Goal: Transaction & Acquisition: Purchase product/service

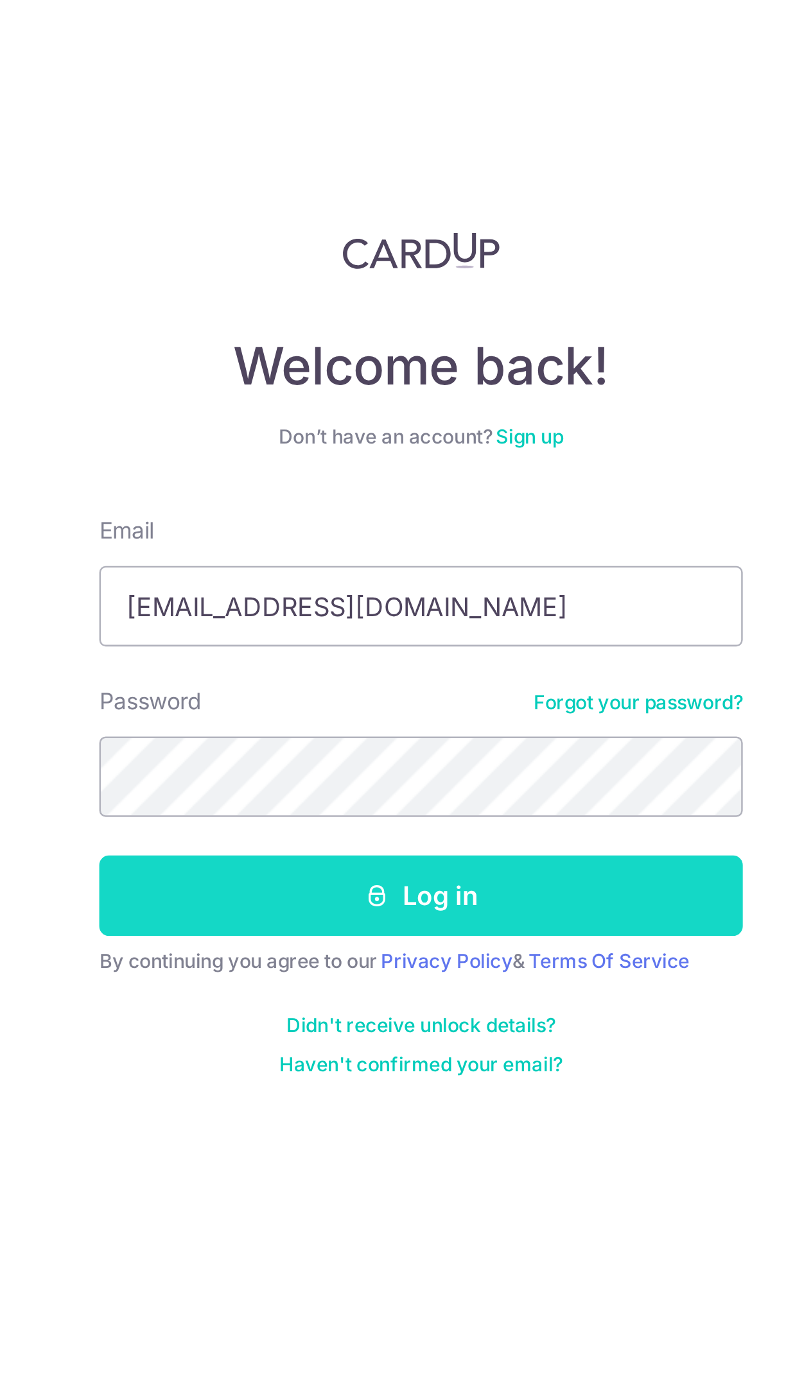
click at [615, 350] on button "Log in" at bounding box center [581, 357] width 257 height 32
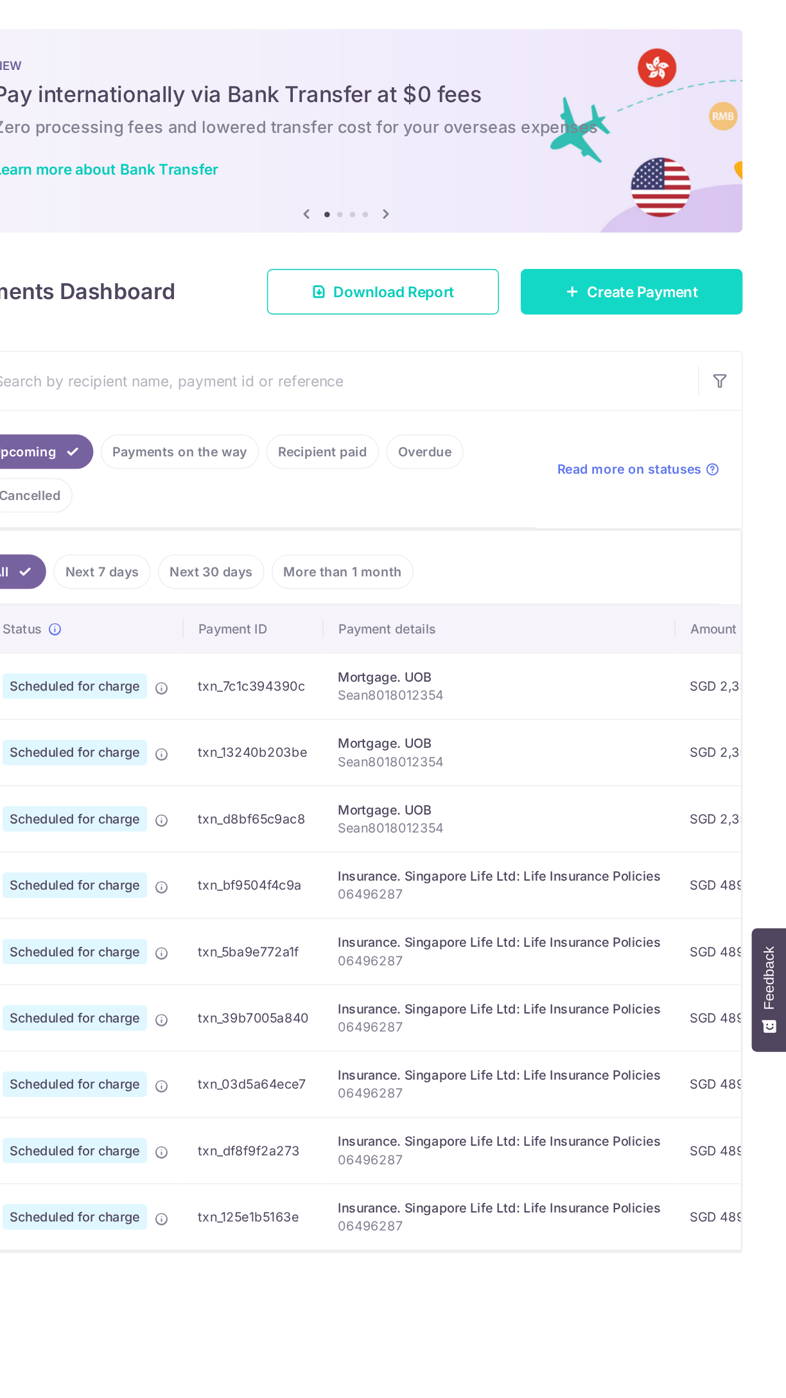
click at [696, 202] on span "Create Payment" at bounding box center [684, 205] width 78 height 15
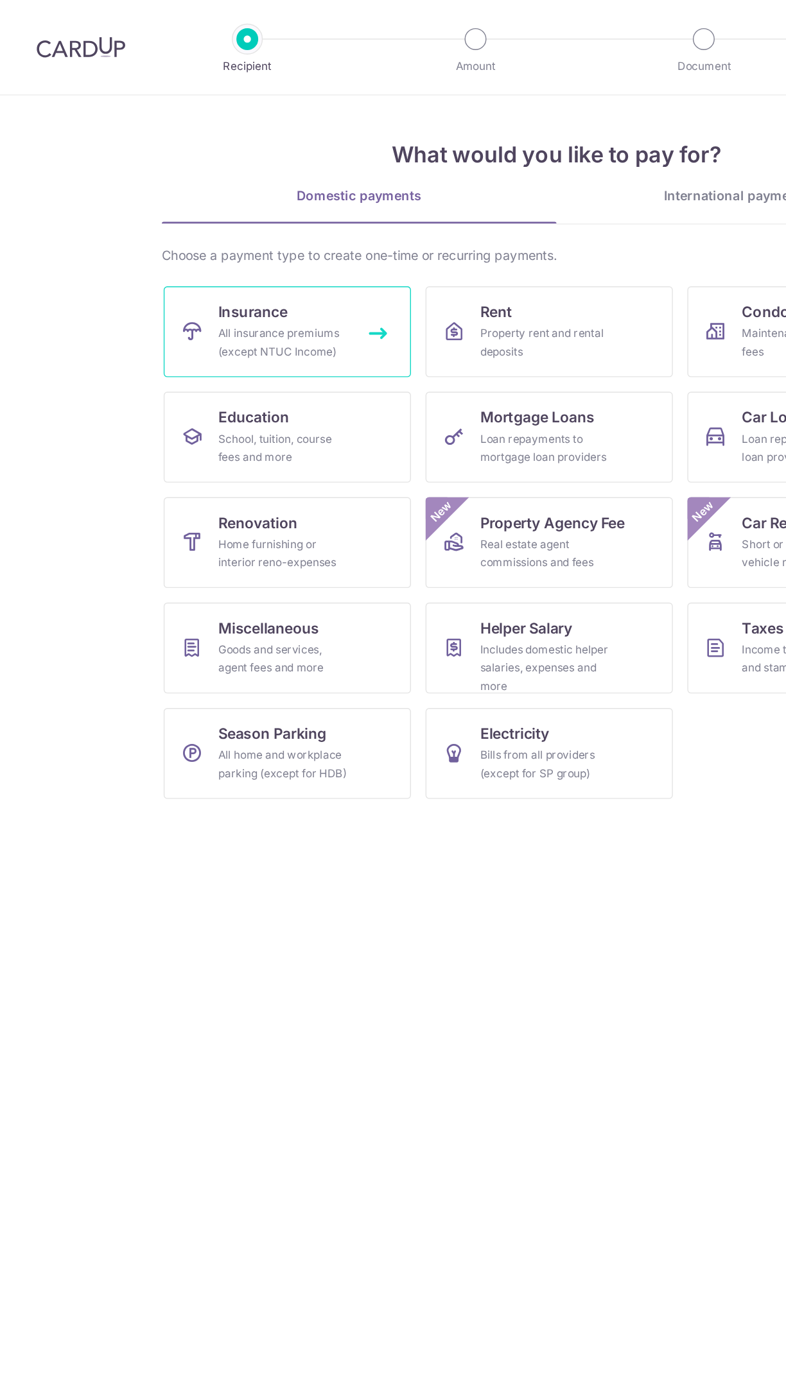
click at [184, 230] on div "All insurance premiums (except NTUC Income)" at bounding box center [200, 242] width 92 height 26
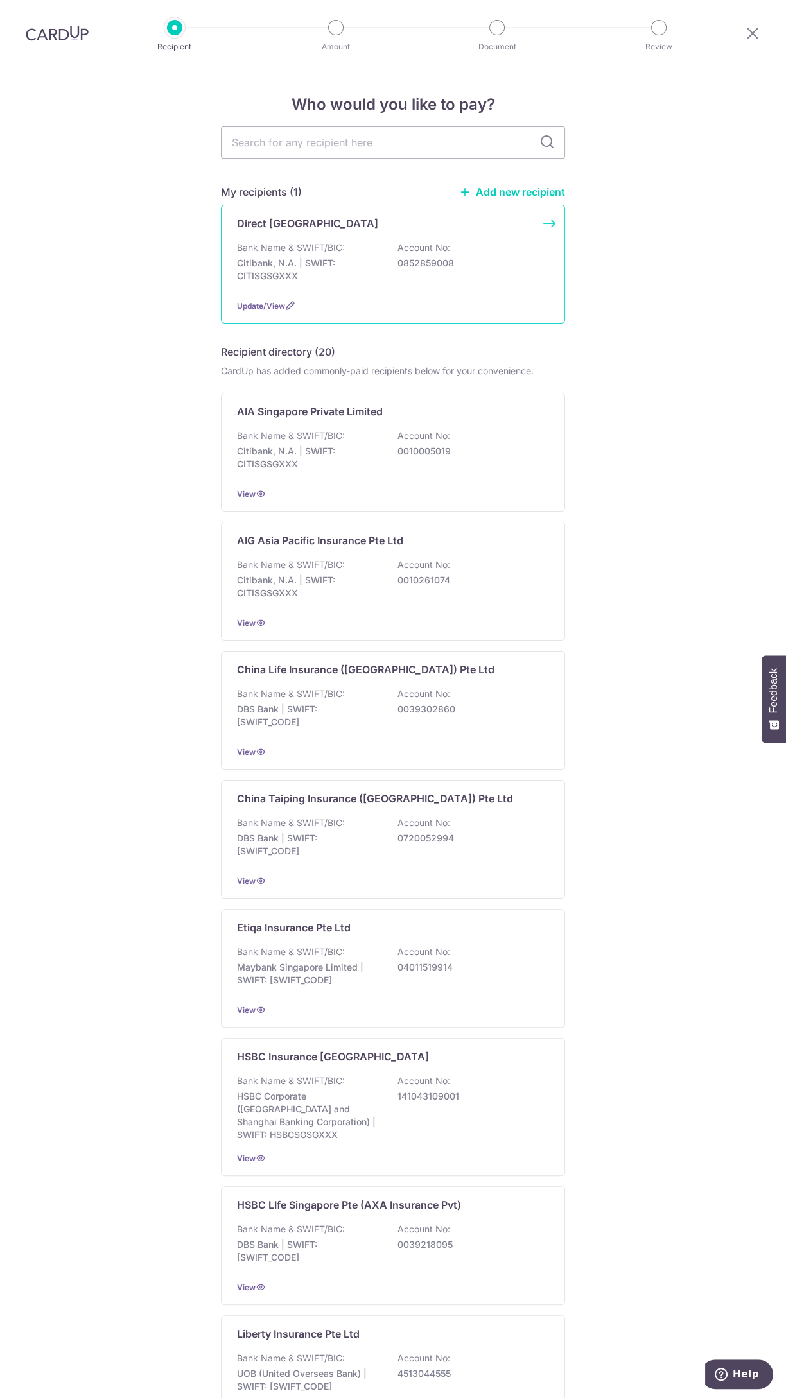
click at [352, 258] on p "Citibank, N.A. | SWIFT: CITISGSGXXX" at bounding box center [309, 270] width 144 height 26
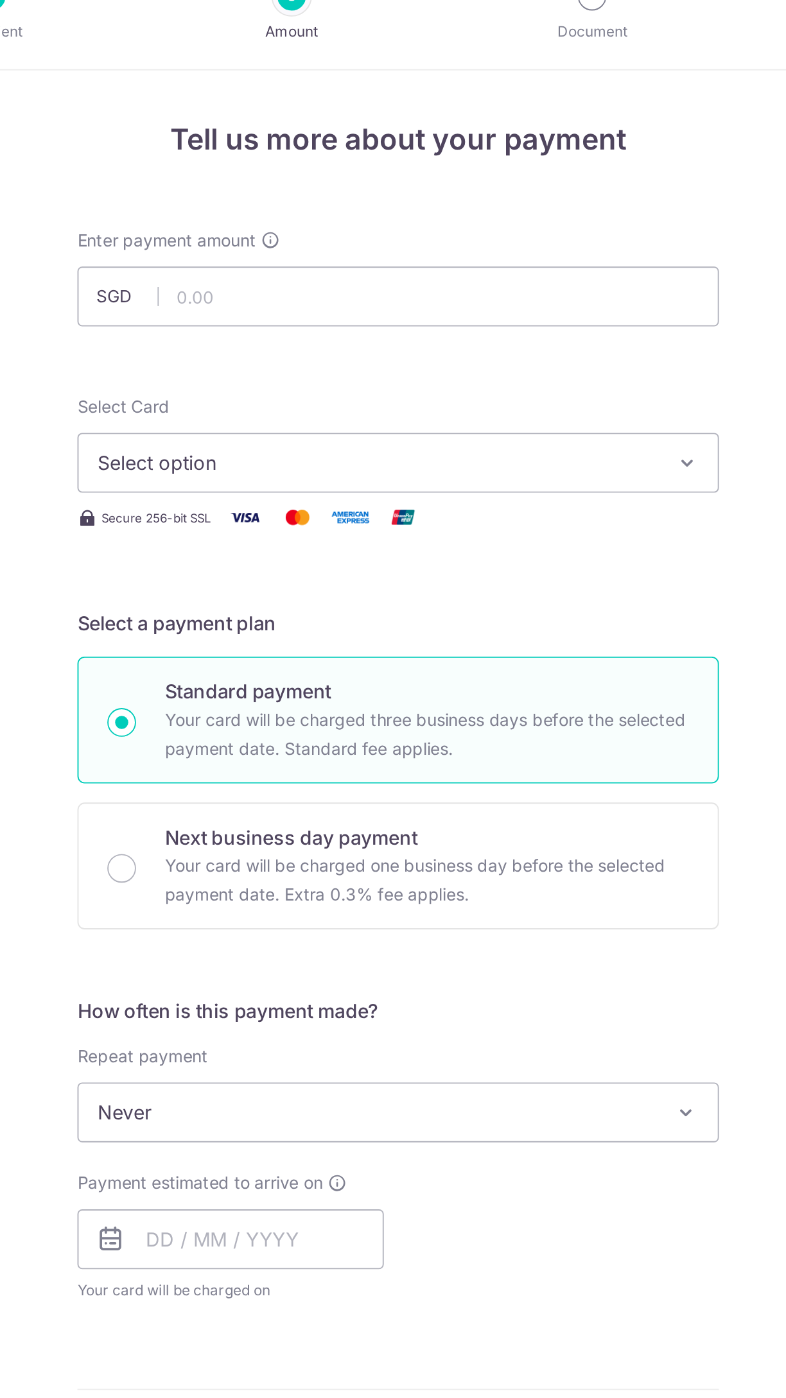
click at [462, 284] on span "Select option" at bounding box center [381, 277] width 299 height 15
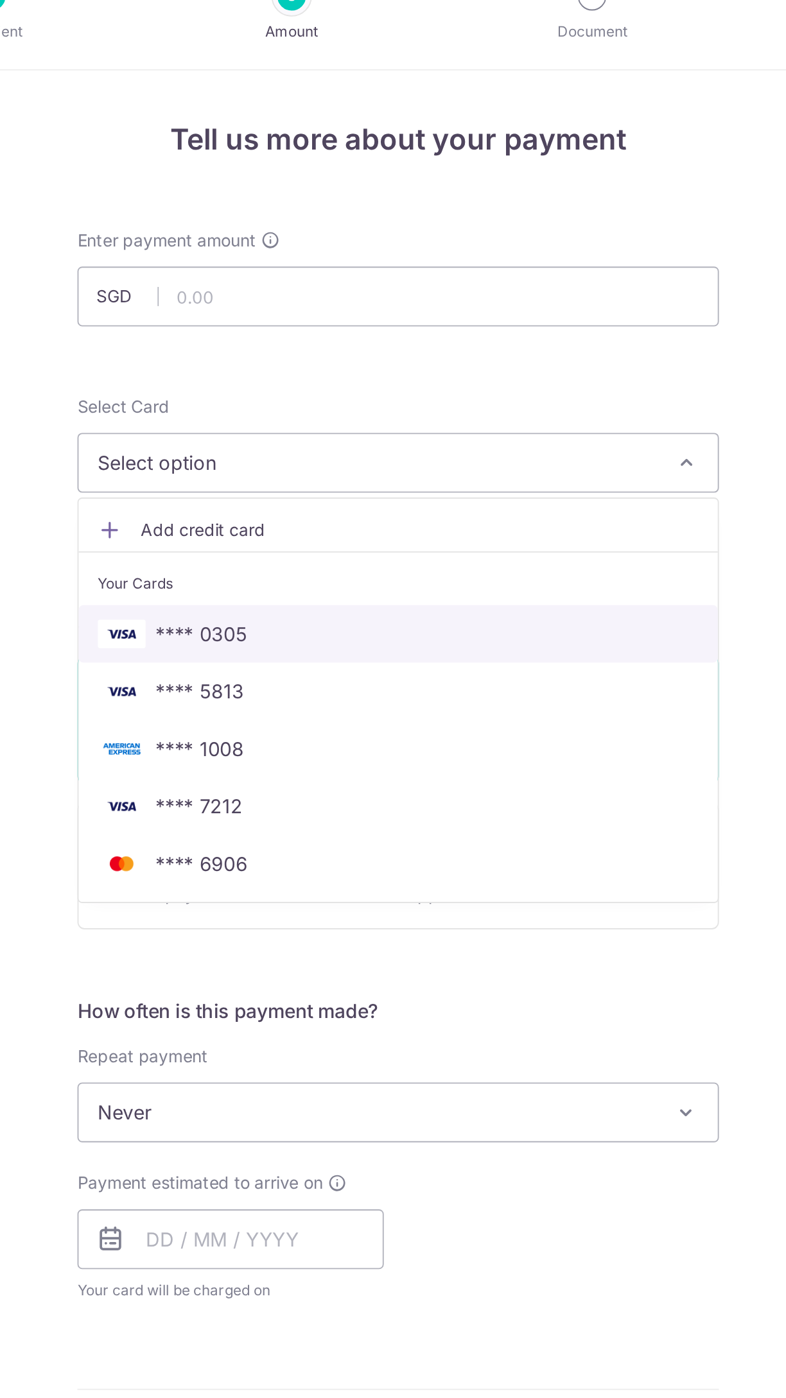
click at [326, 367] on span "**** 0305" at bounding box center [393, 369] width 322 height 15
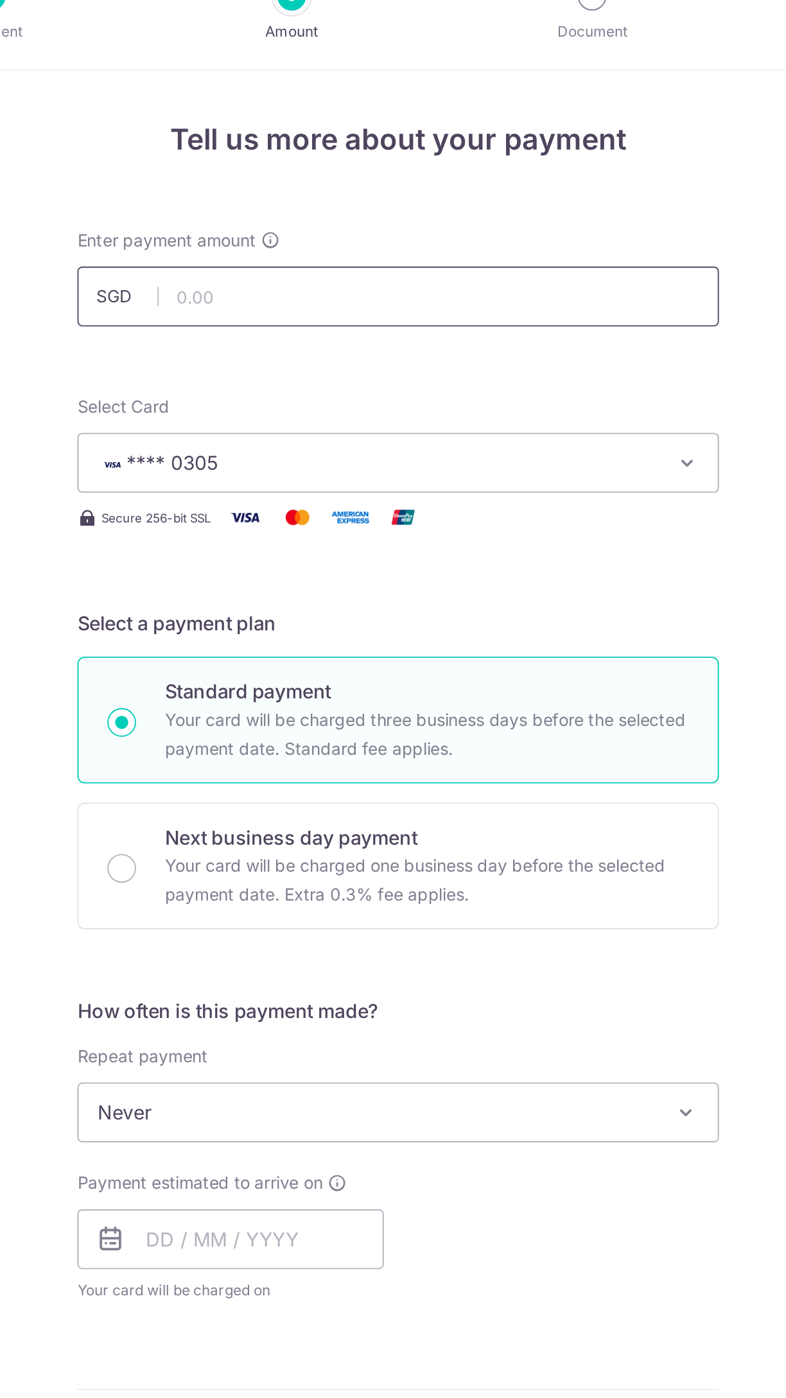
click at [475, 185] on input "text" at bounding box center [393, 189] width 344 height 32
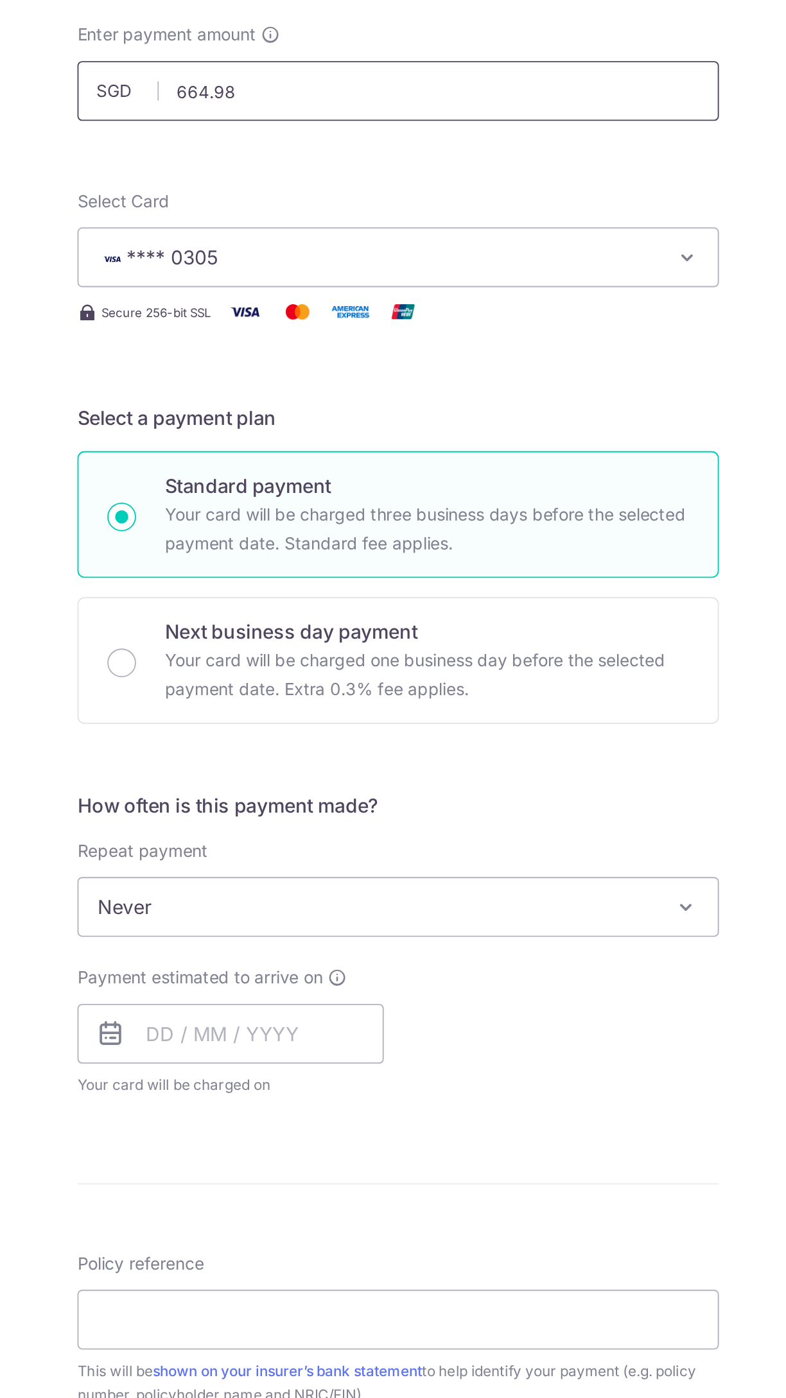
type input "664.98"
click at [516, 628] on span "Never" at bounding box center [392, 626] width 343 height 31
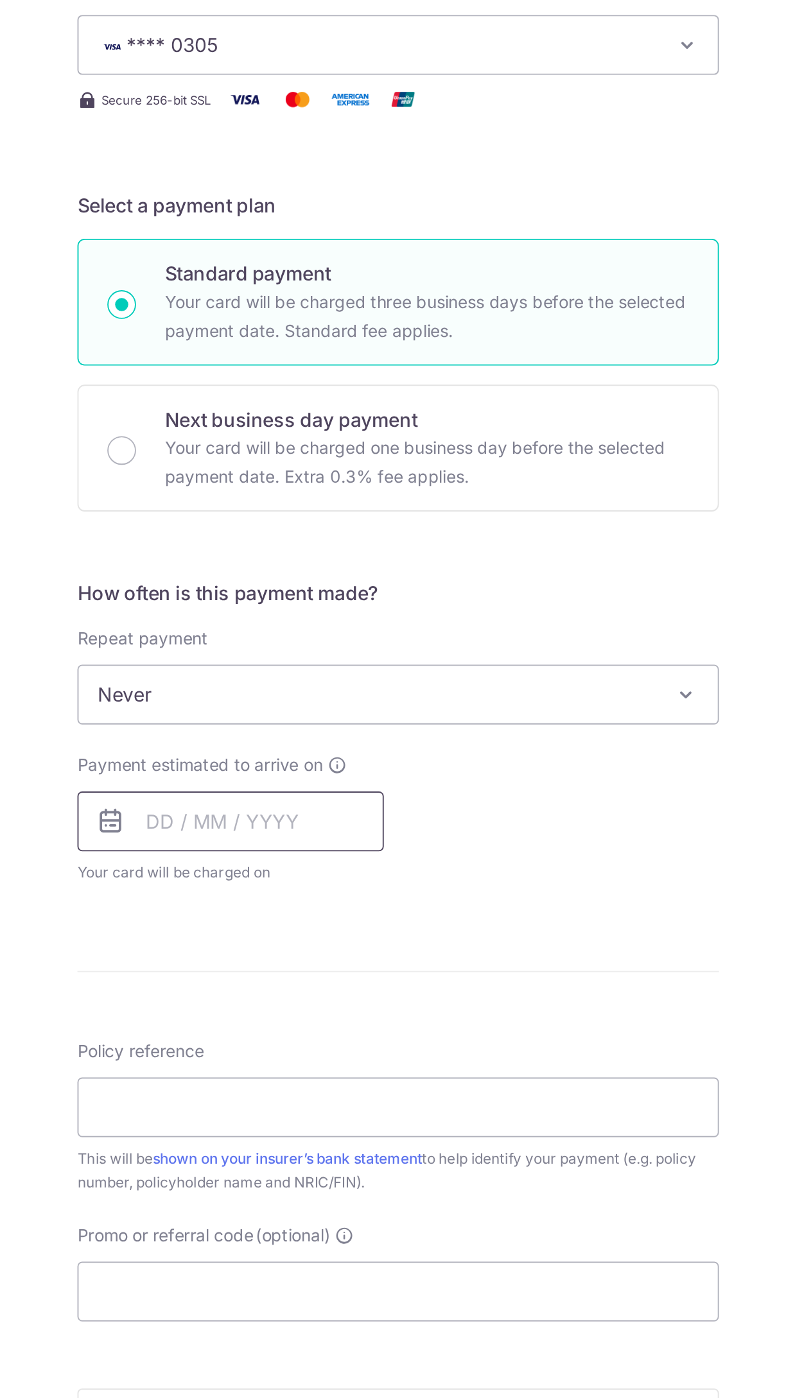
click at [344, 692] on input "text" at bounding box center [303, 694] width 164 height 32
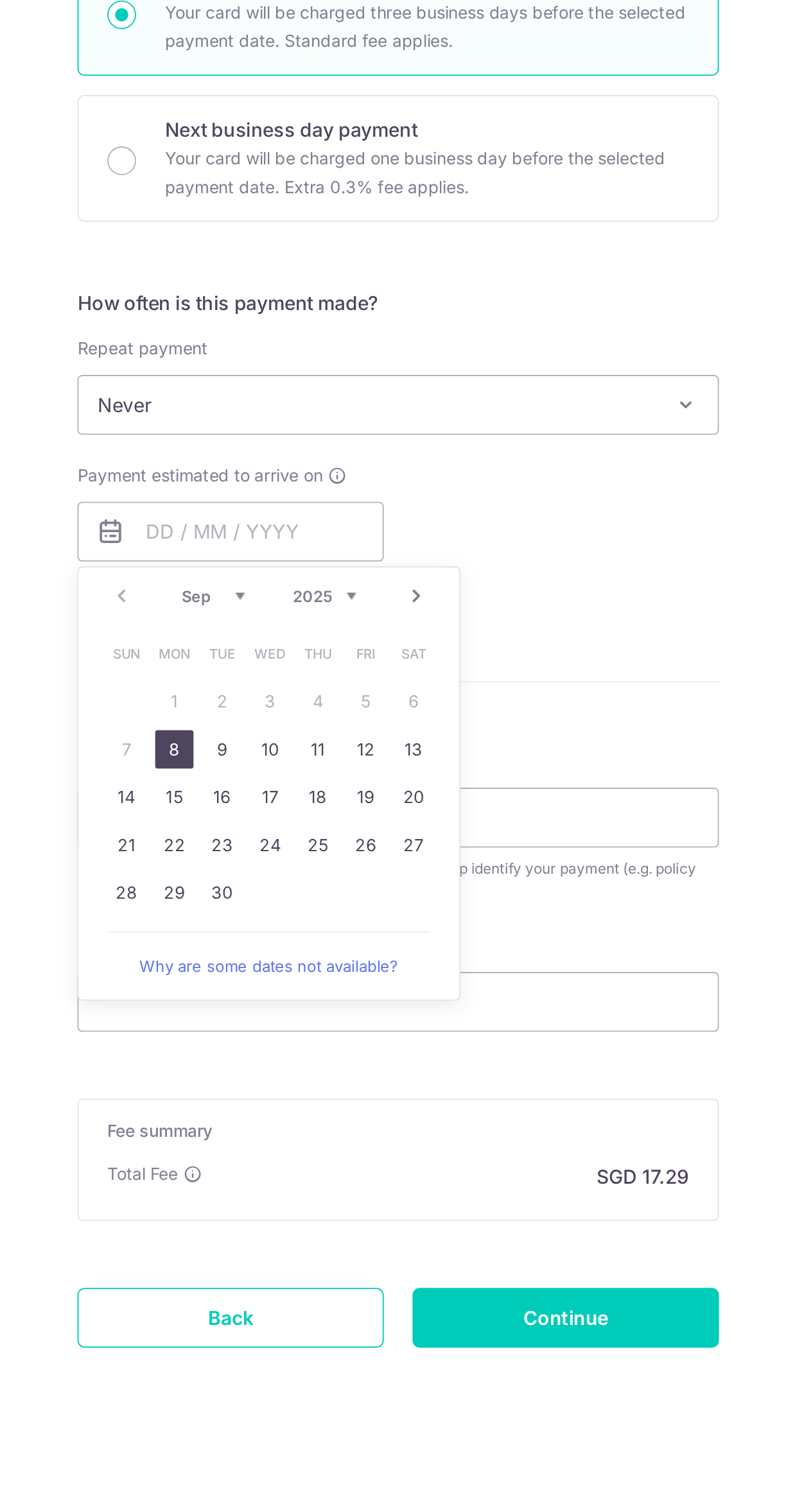
click at [273, 809] on link "8" at bounding box center [272, 811] width 21 height 21
type input "08/09/2025"
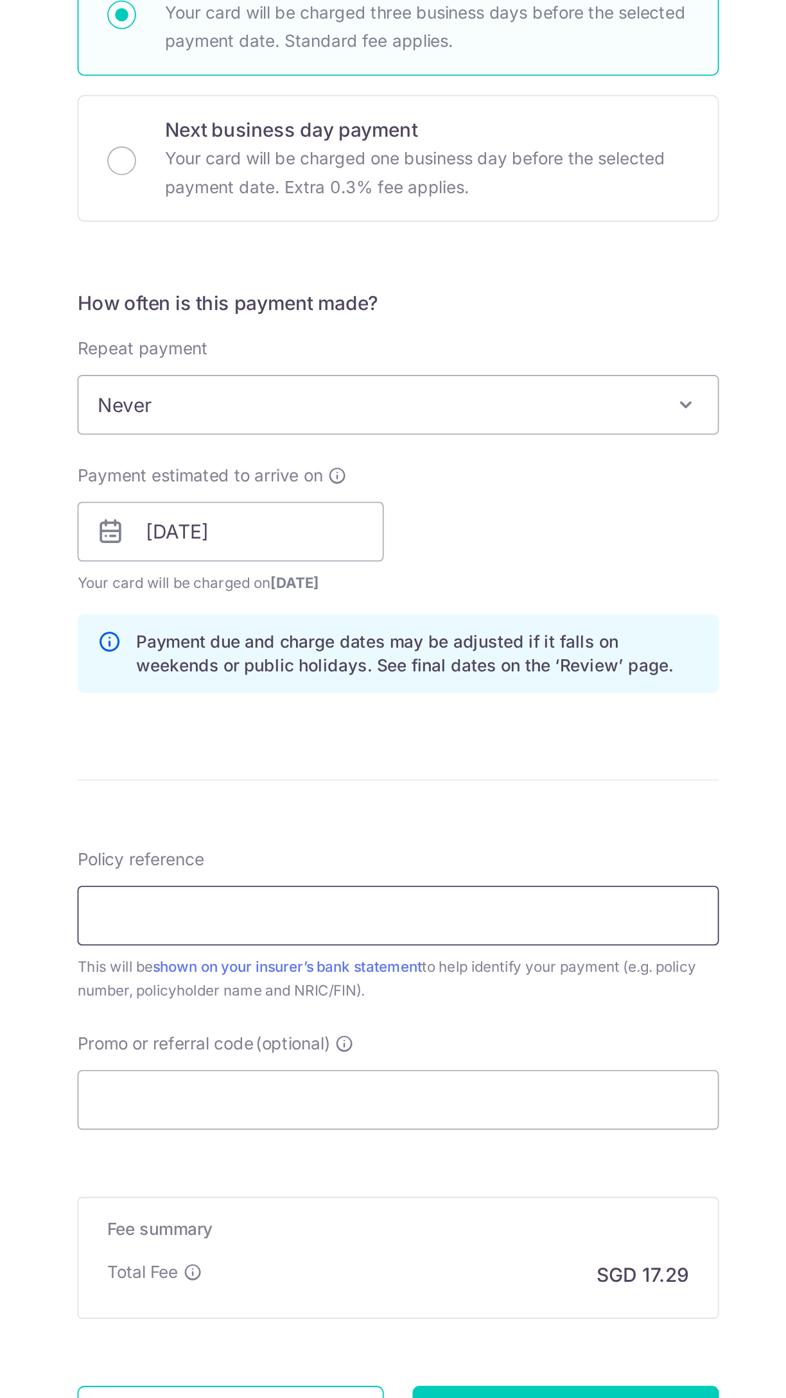
click at [259, 904] on input "Policy reference" at bounding box center [393, 900] width 344 height 32
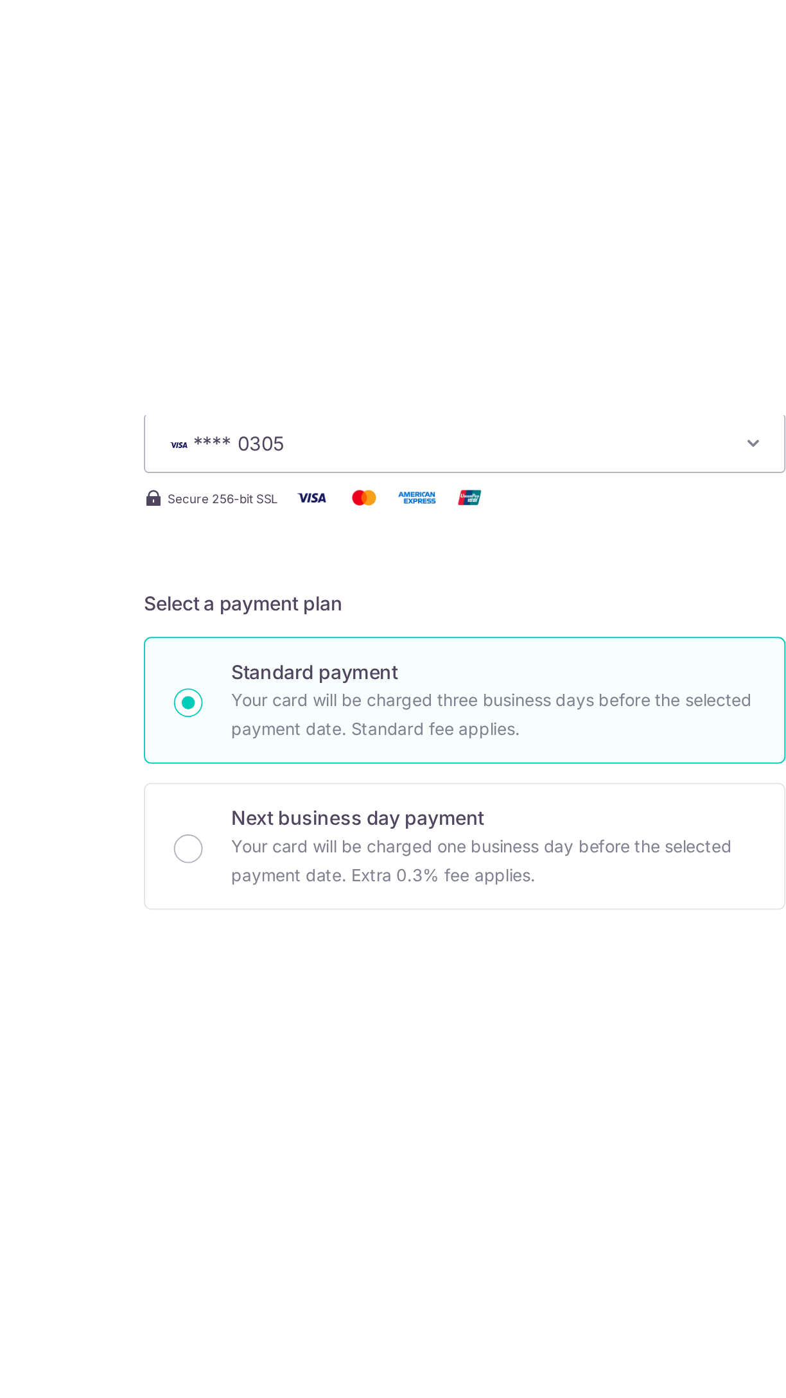
scroll to position [209, 0]
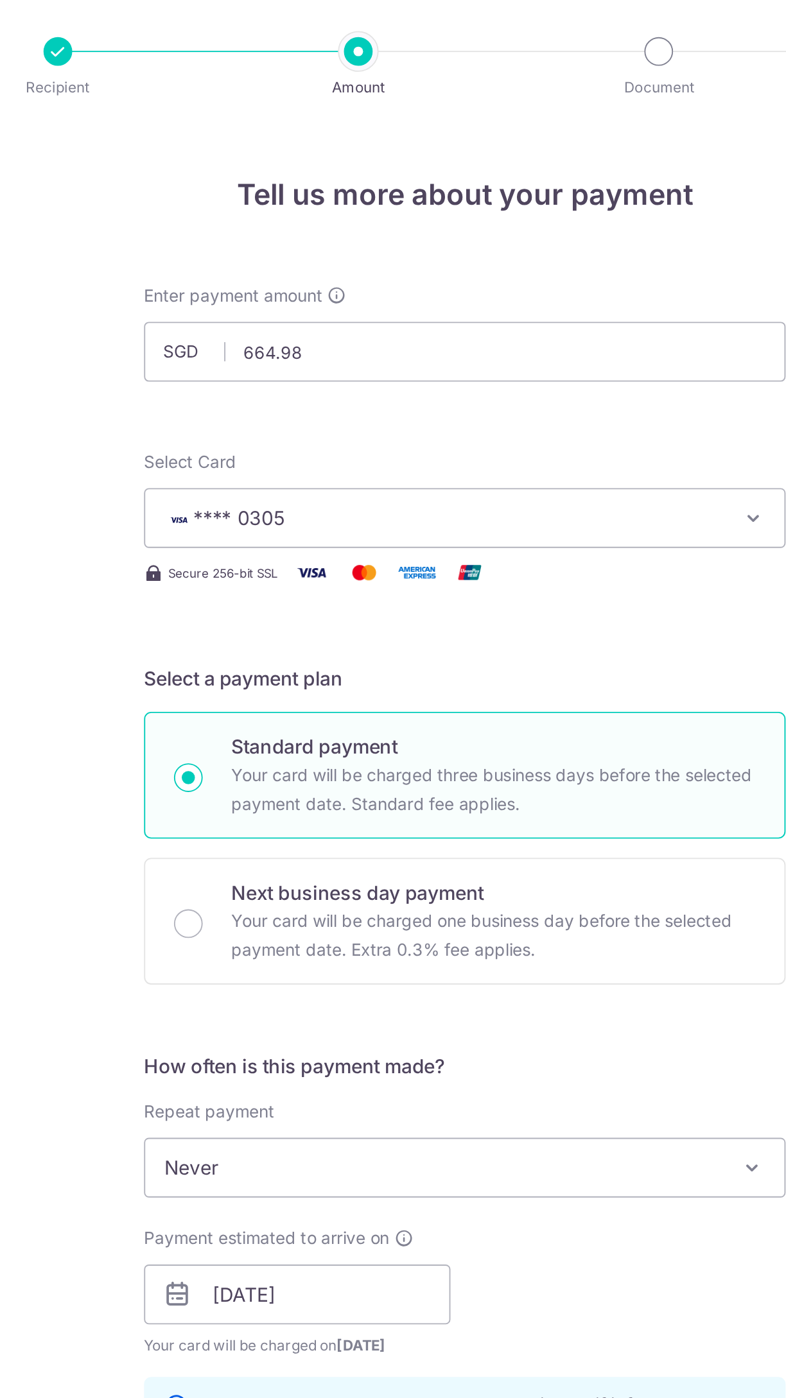
click at [437, 884] on input "Your DirectAsia car insurance polic" at bounding box center [393, 900] width 344 height 32
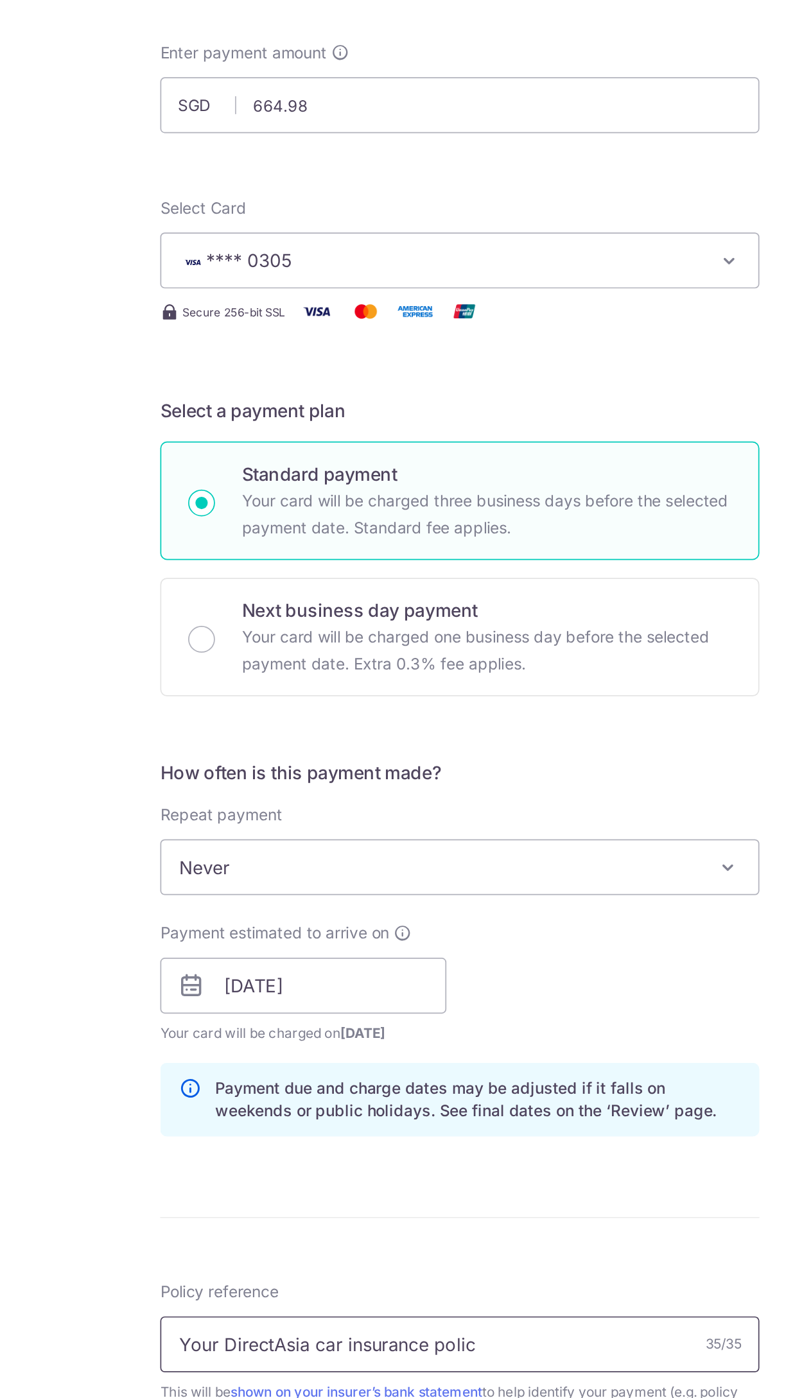
scroll to position [110, 0]
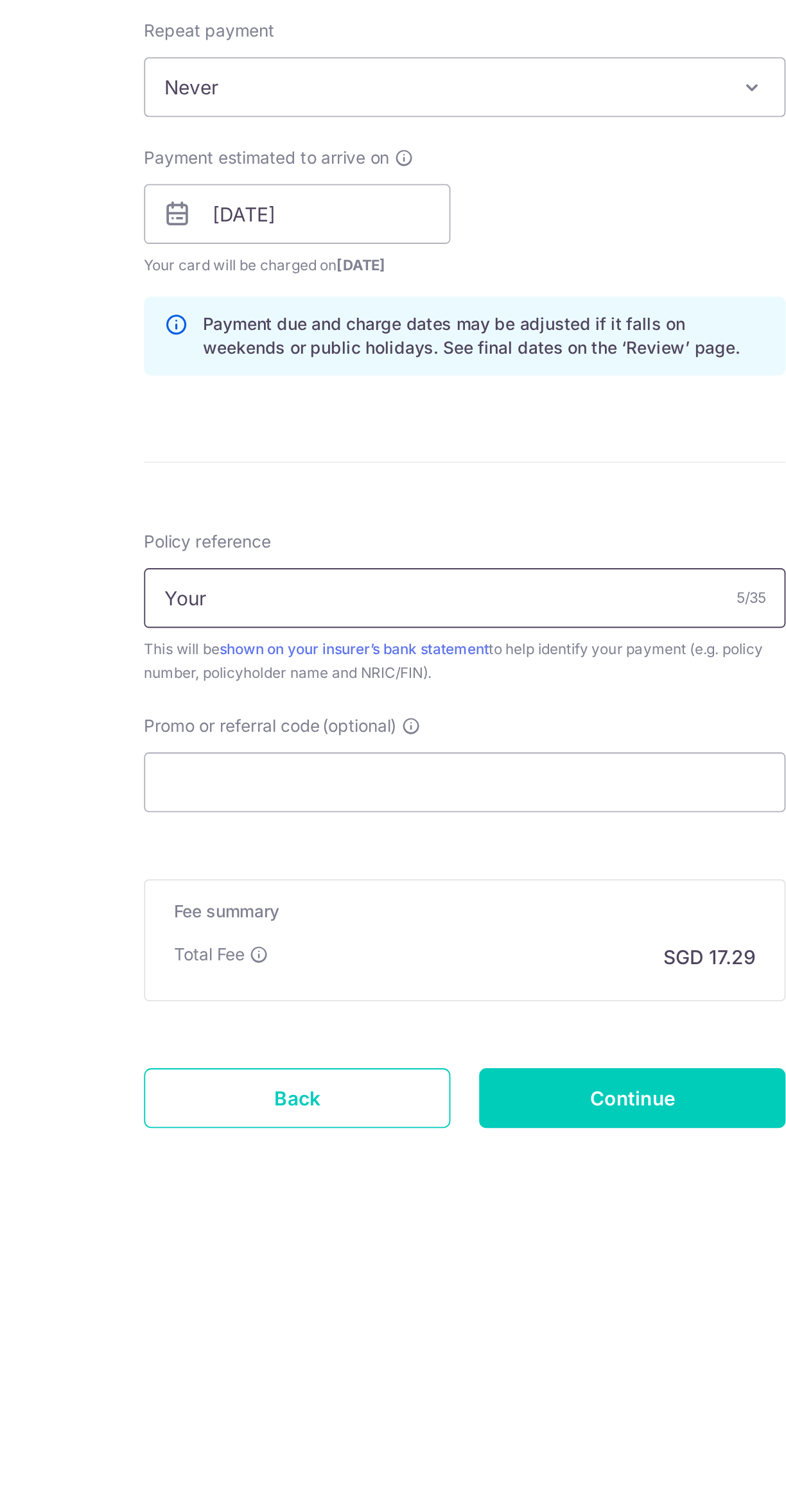
type input "Your"
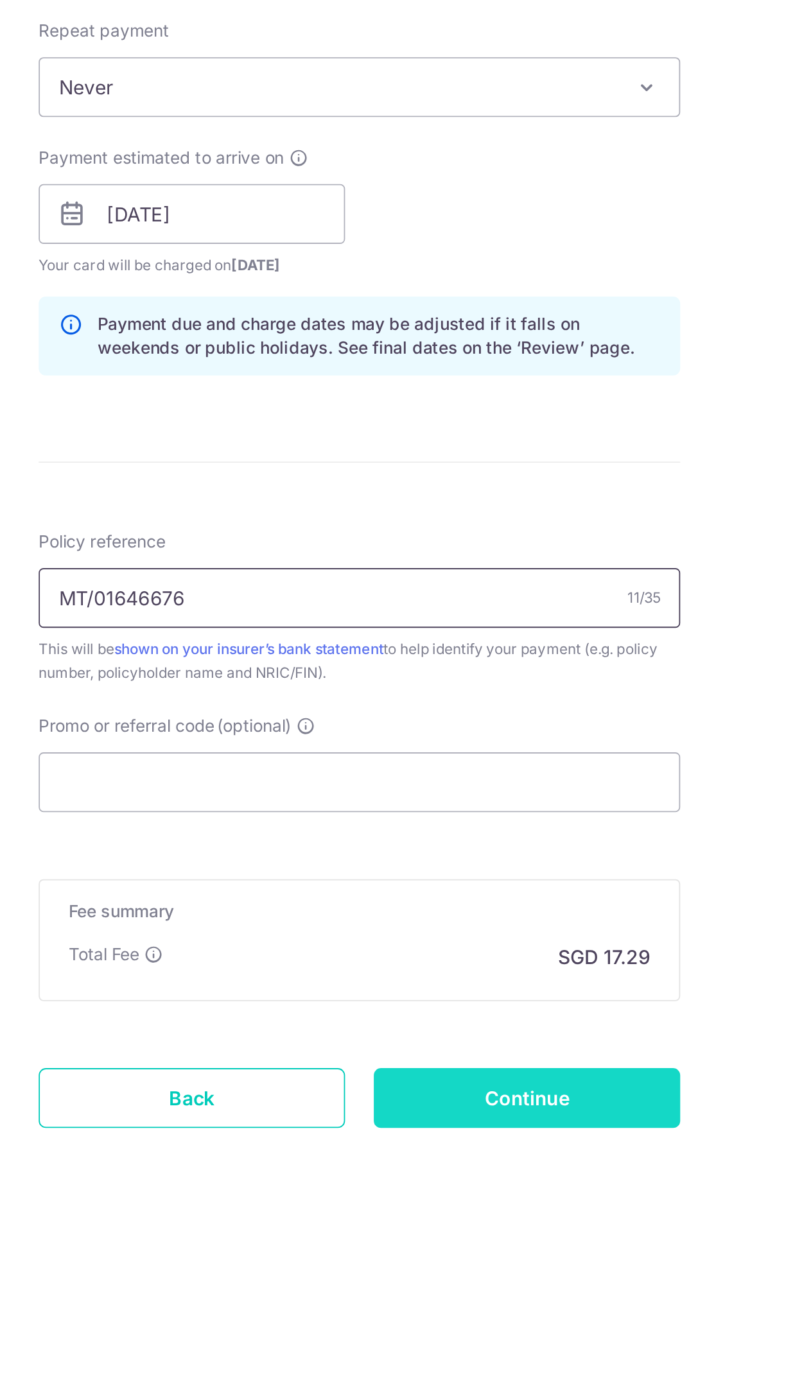
type input "MT/01646676"
click at [507, 1153] on input "Continue" at bounding box center [482, 1169] width 164 height 32
type input "Create Schedule"
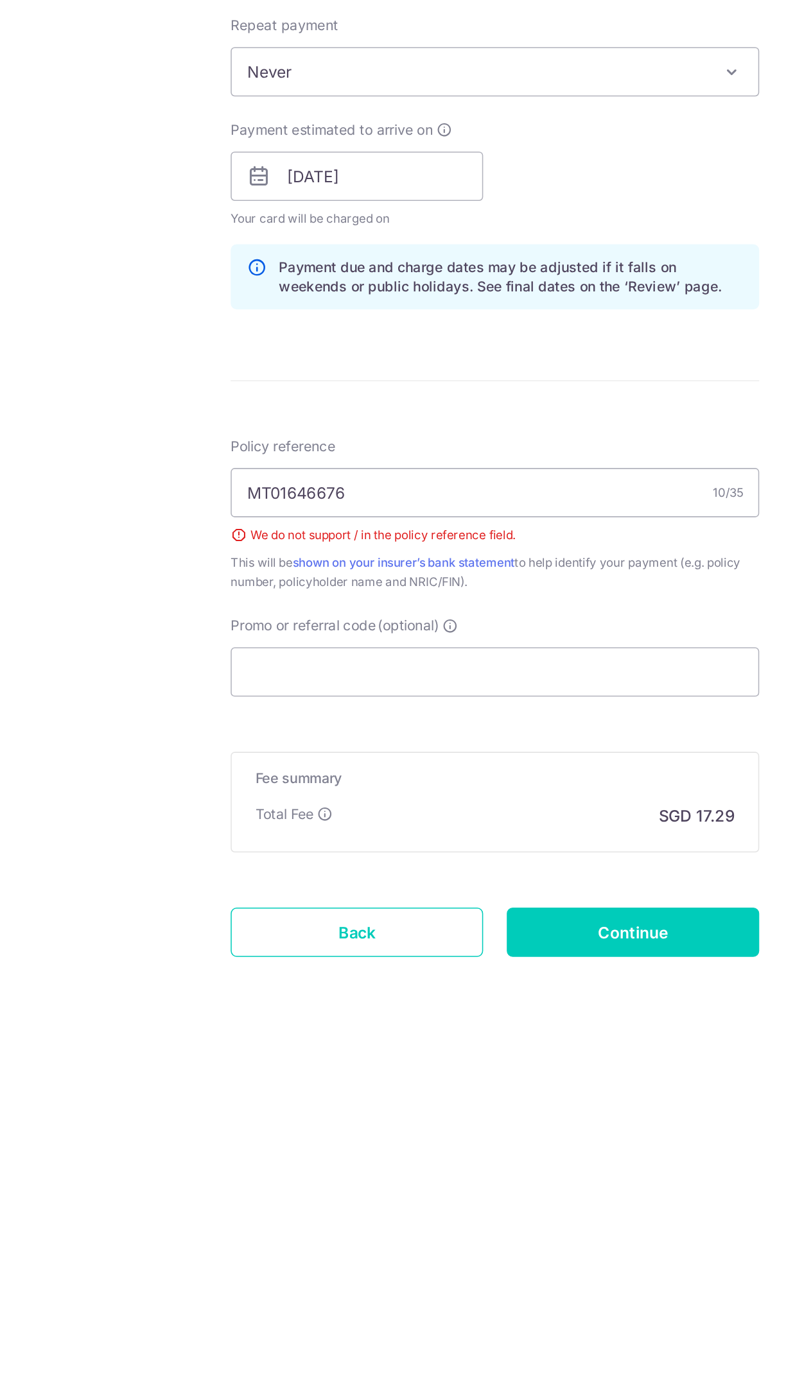
scroll to position [142, 0]
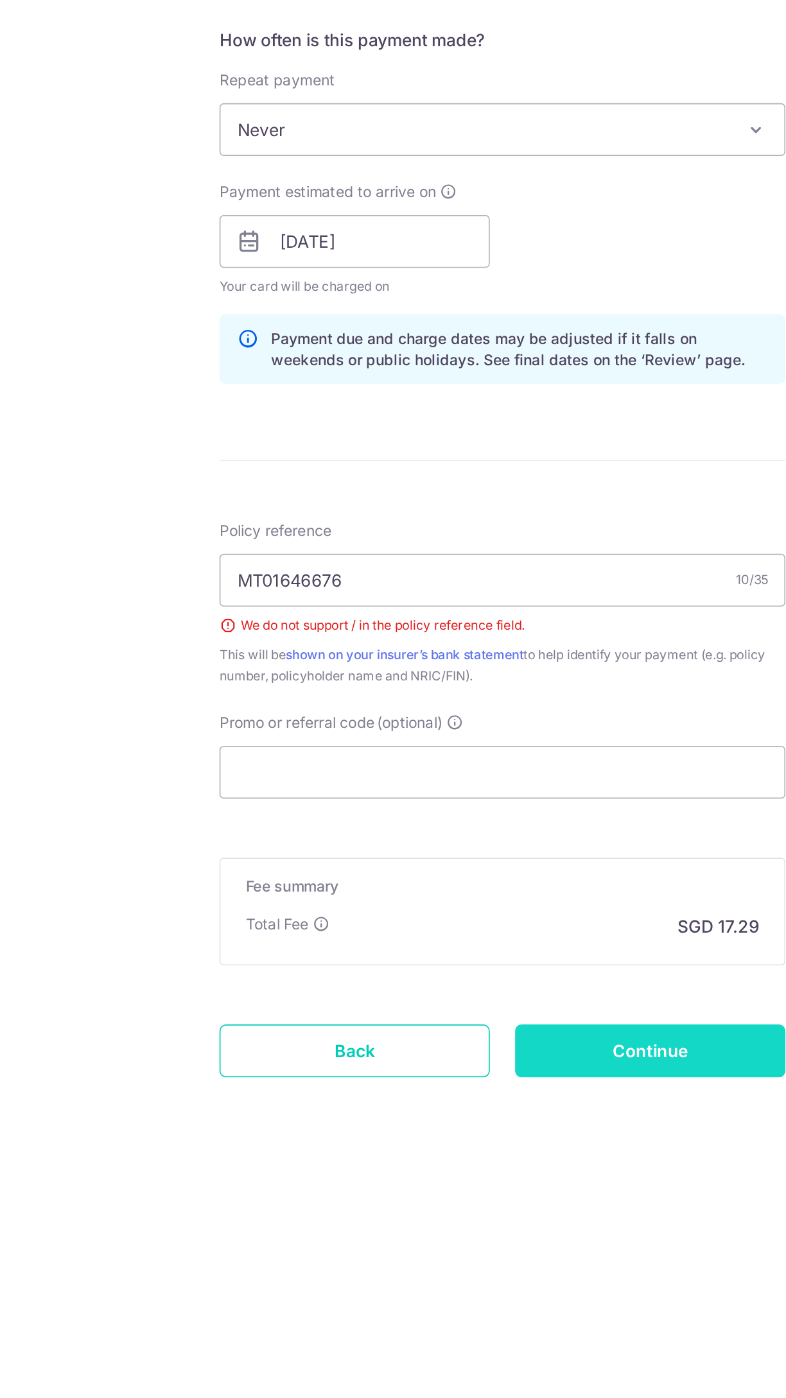
type input "MT01646676"
click at [497, 1171] on input "Continue" at bounding box center [482, 1187] width 164 height 32
type input "Create Schedule"
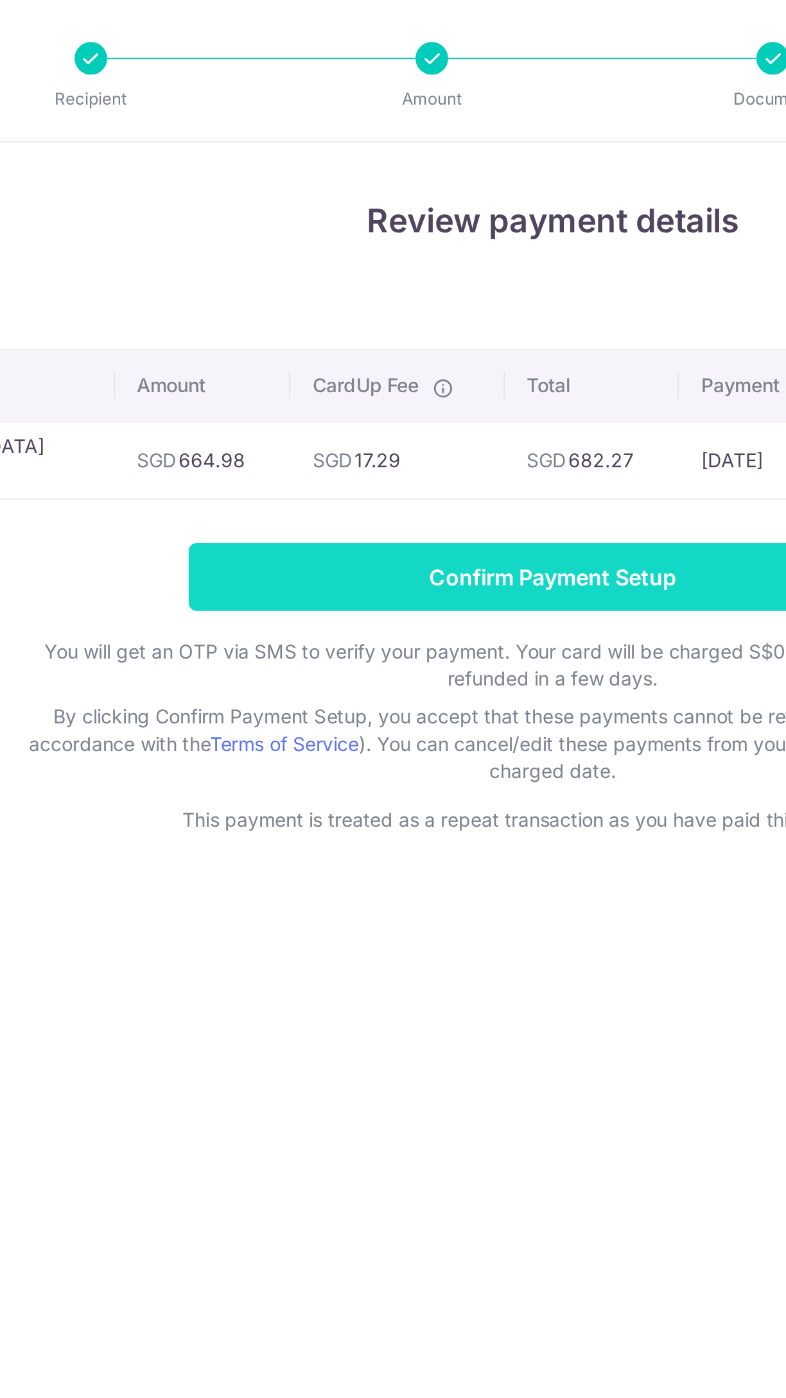
click at [420, 271] on input "Confirm Payment Setup" at bounding box center [393, 273] width 344 height 32
